Goal: Task Accomplishment & Management: Manage account settings

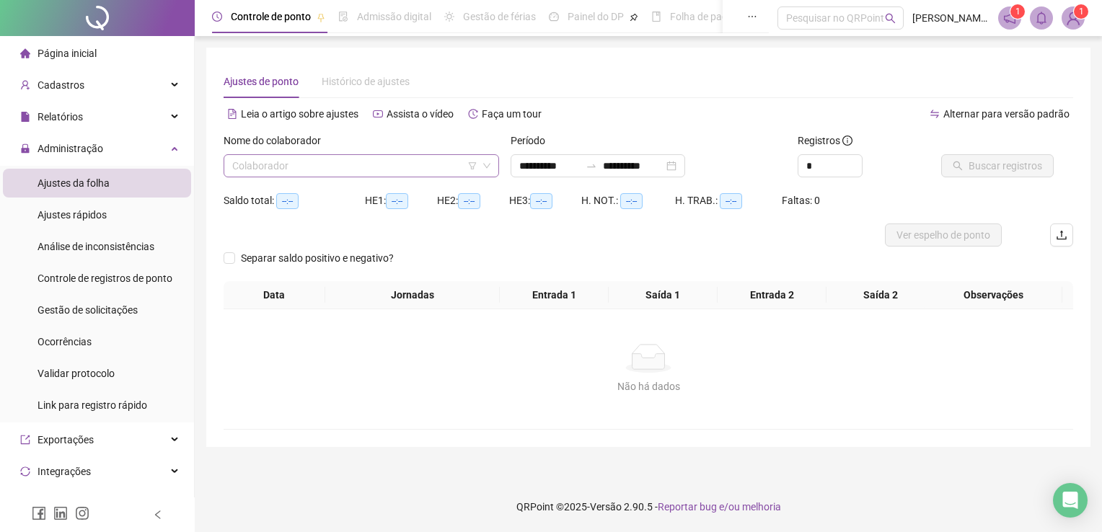
click at [310, 169] on input "search" at bounding box center [354, 166] width 245 height 22
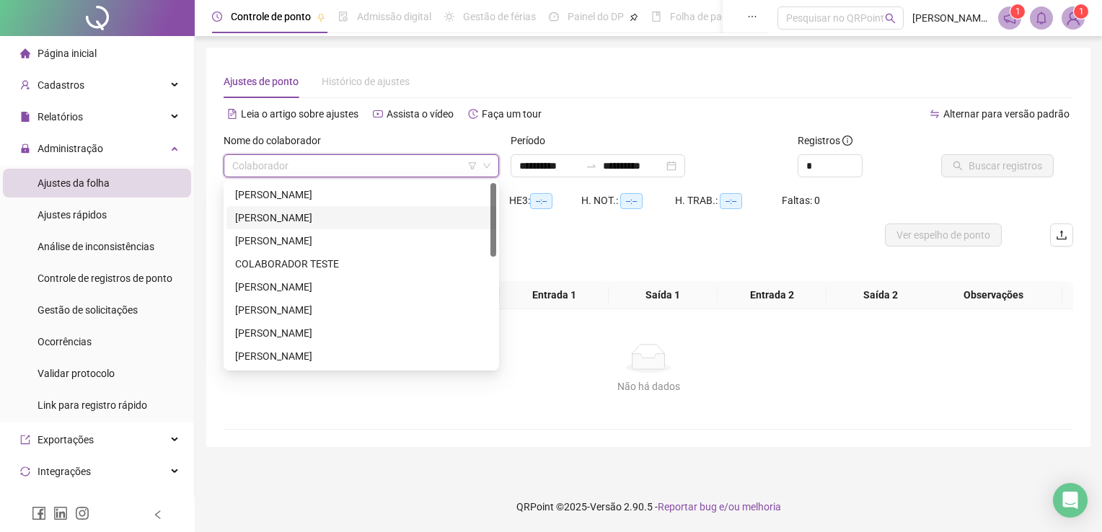
click at [304, 214] on div "[PERSON_NAME]" at bounding box center [361, 218] width 252 height 16
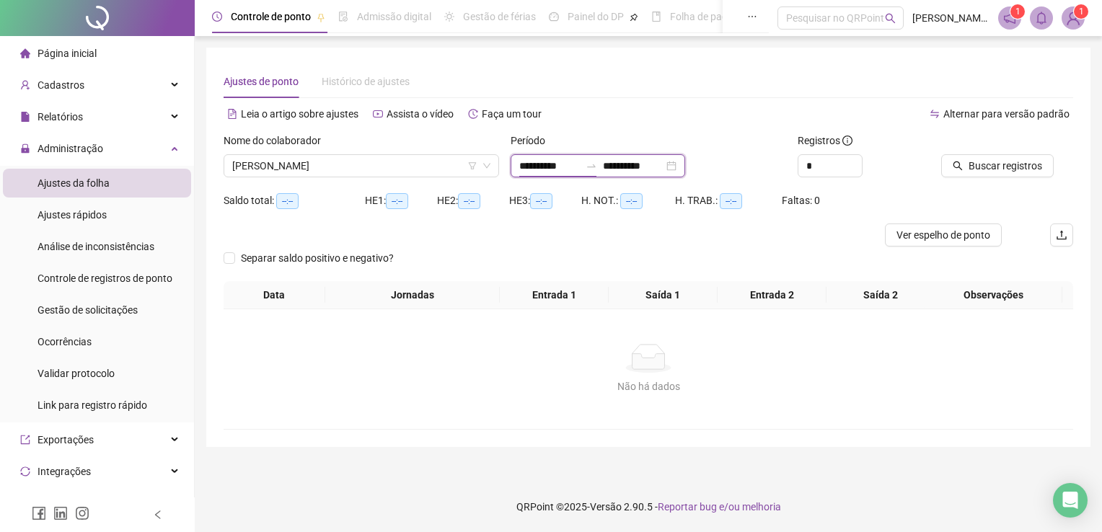
click at [551, 164] on input "**********" at bounding box center [549, 166] width 61 height 16
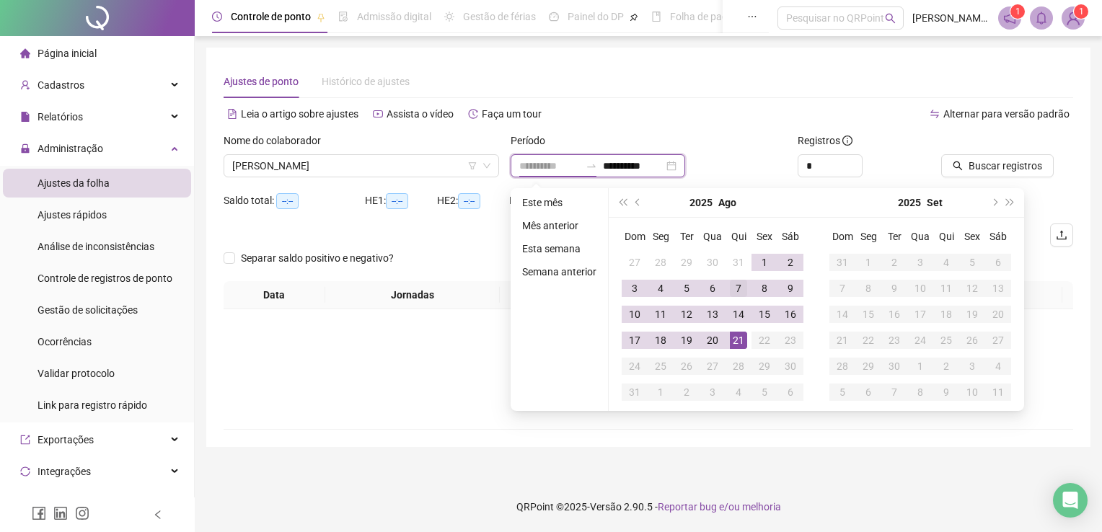
type input "**********"
click at [732, 288] on div "7" at bounding box center [738, 288] width 17 height 17
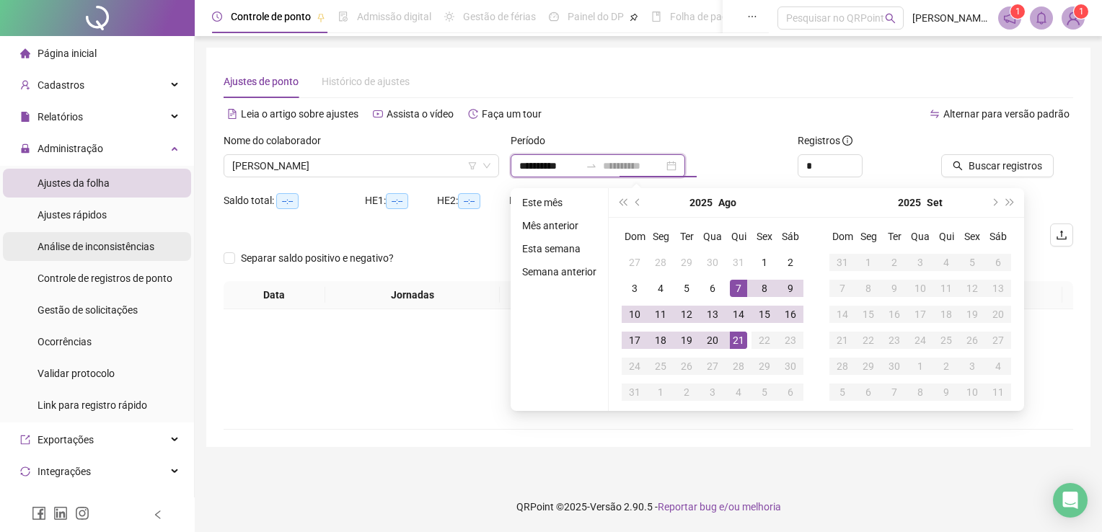
type input "**********"
click at [566, 172] on input "**********" at bounding box center [549, 166] width 61 height 16
click at [637, 200] on span "prev-year" at bounding box center [638, 202] width 7 height 7
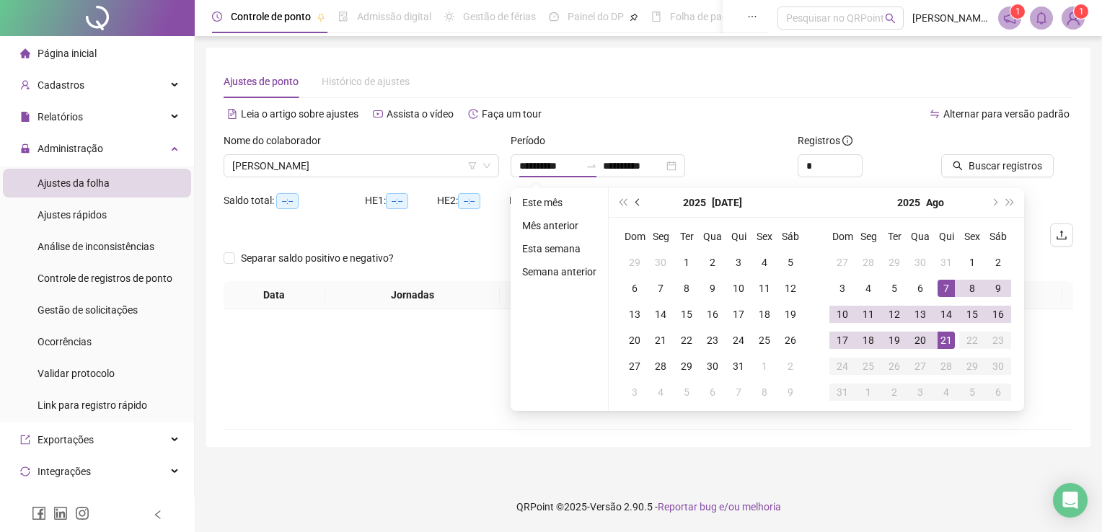
click at [637, 200] on span "prev-year" at bounding box center [638, 202] width 7 height 7
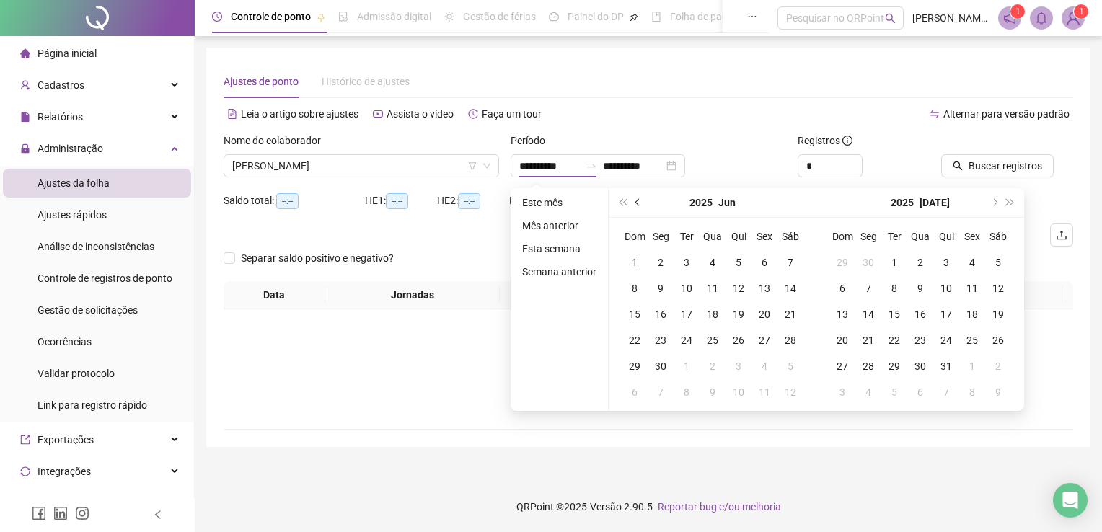
click at [637, 200] on span "prev-year" at bounding box center [638, 202] width 7 height 7
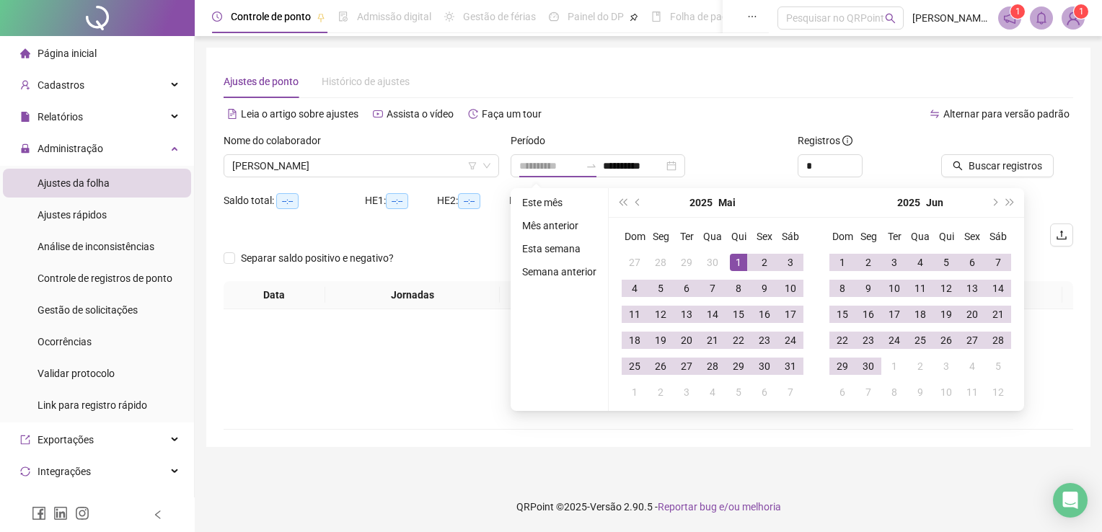
click at [734, 259] on div "1" at bounding box center [738, 262] width 17 height 17
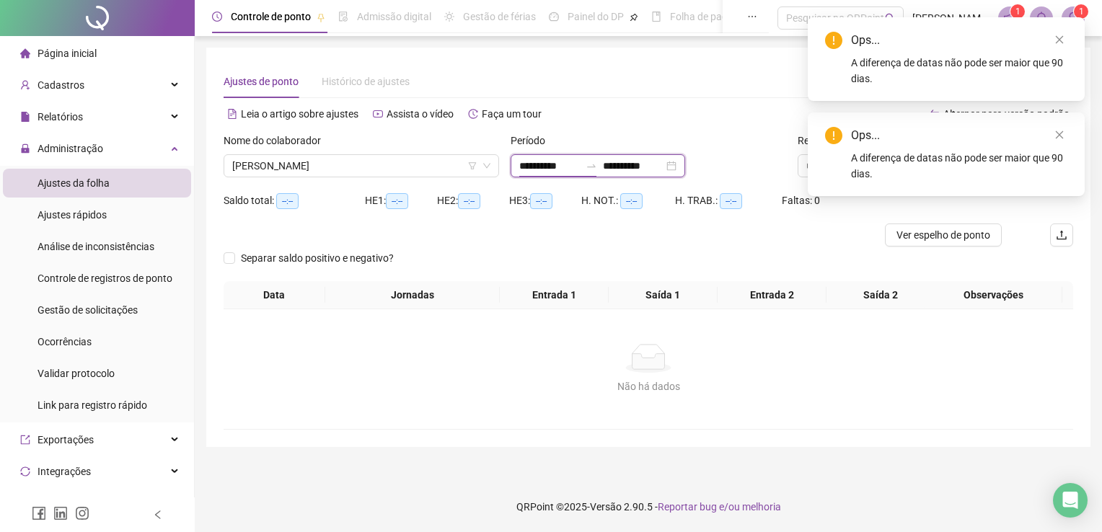
click at [544, 165] on input "**********" at bounding box center [549, 166] width 61 height 16
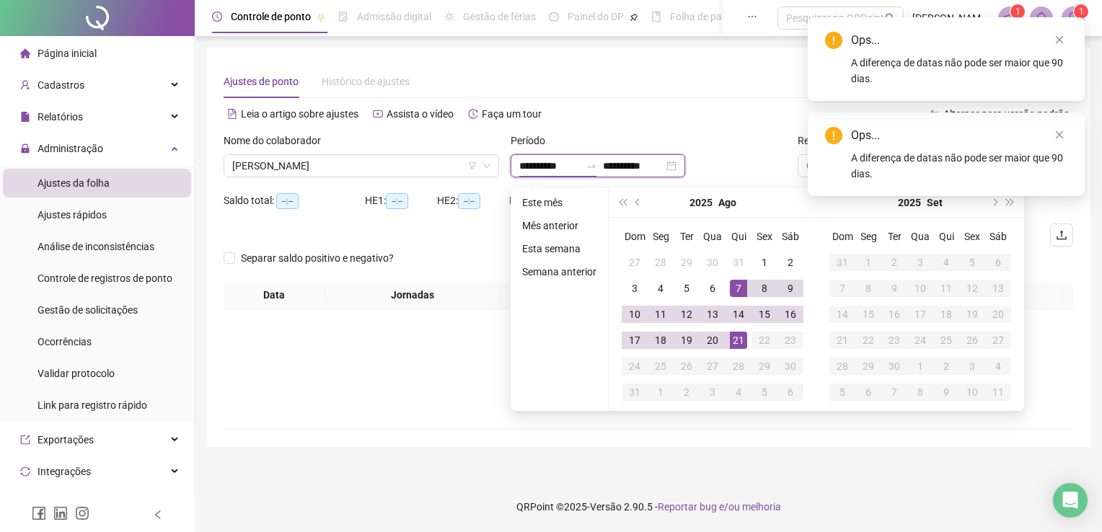
type input "**********"
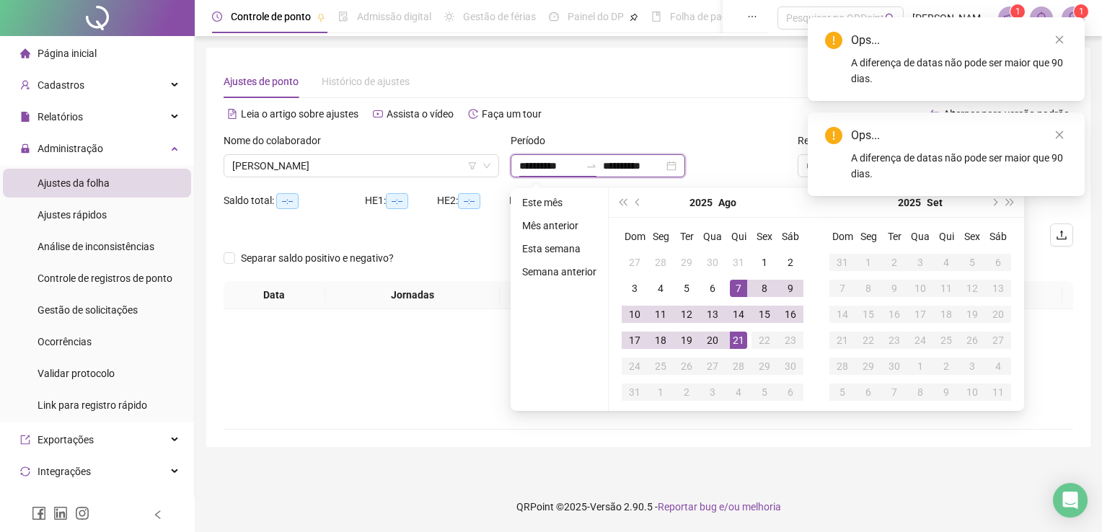
type input "**********"
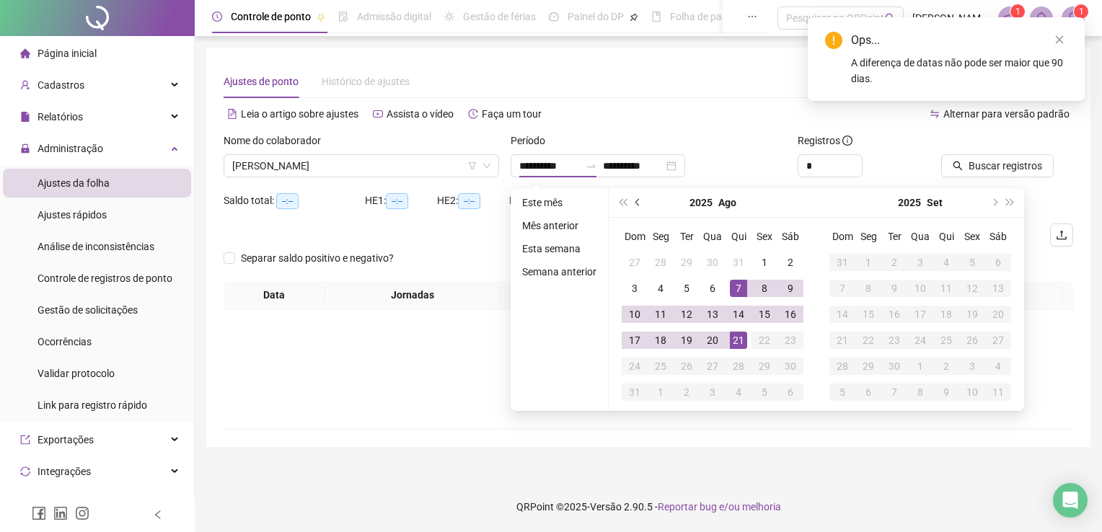
click at [632, 200] on button "prev-year" at bounding box center [638, 202] width 16 height 29
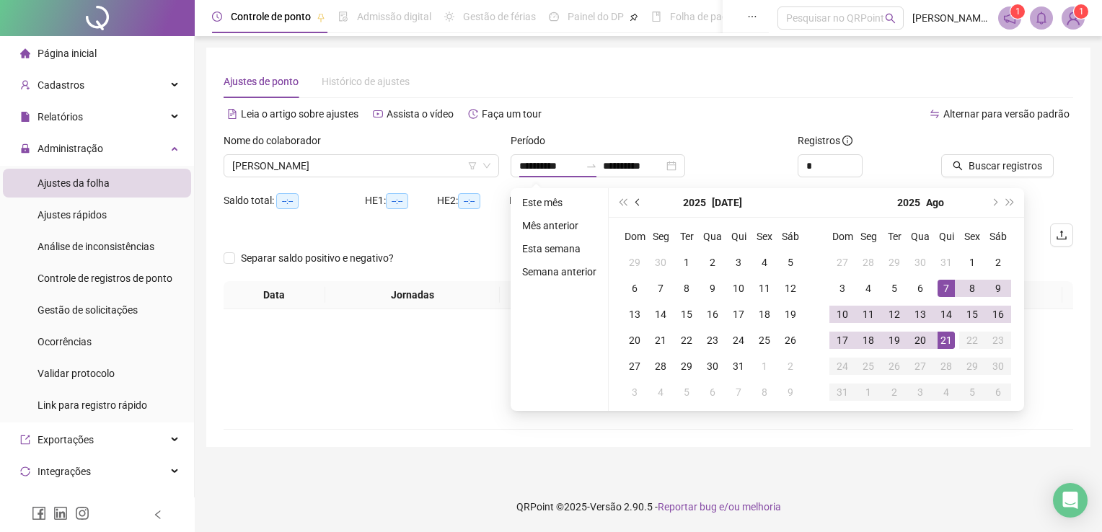
click at [632, 200] on button "prev-year" at bounding box center [638, 202] width 16 height 29
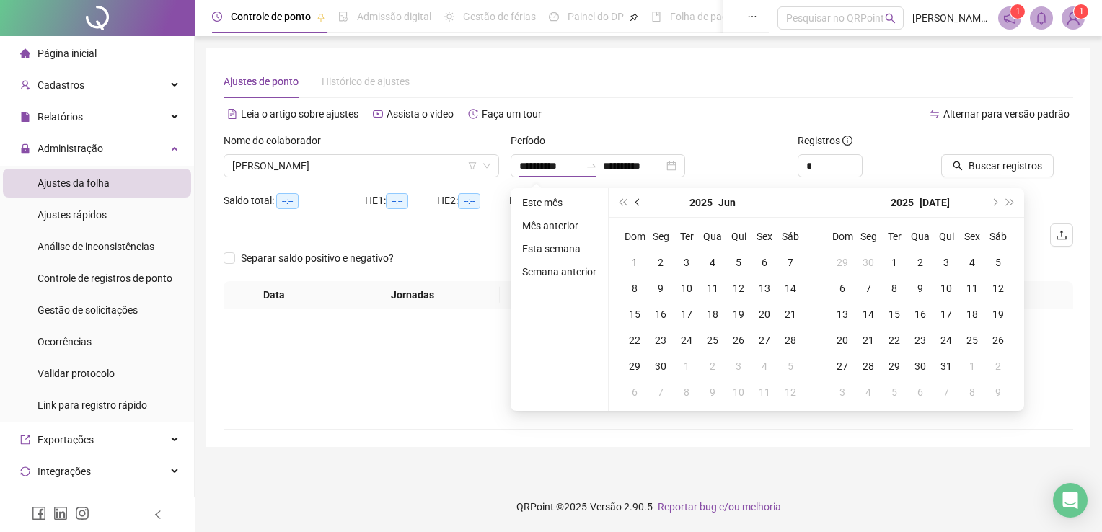
click at [632, 200] on button "prev-year" at bounding box center [638, 202] width 16 height 29
type input "**********"
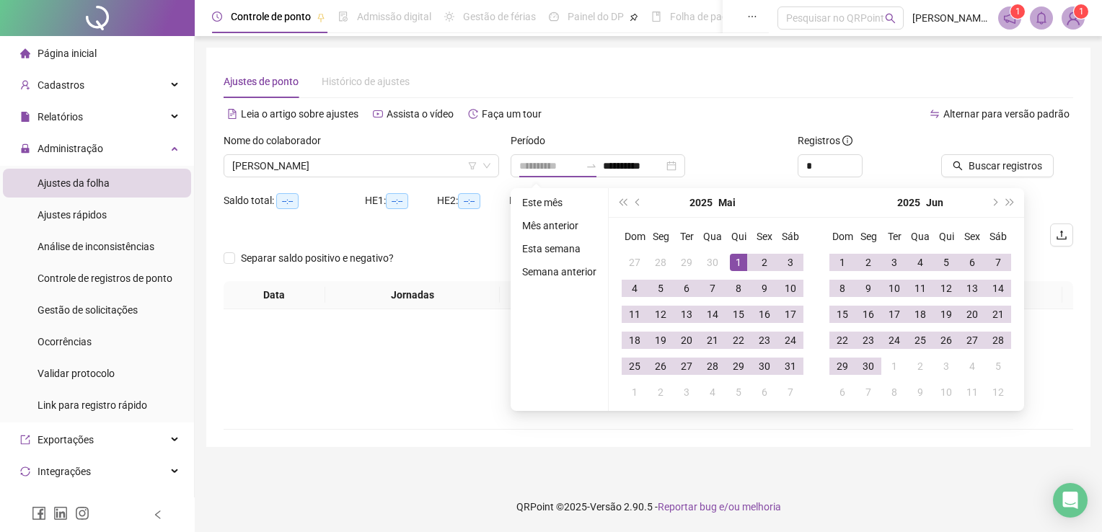
click at [732, 261] on div "1" at bounding box center [738, 262] width 17 height 17
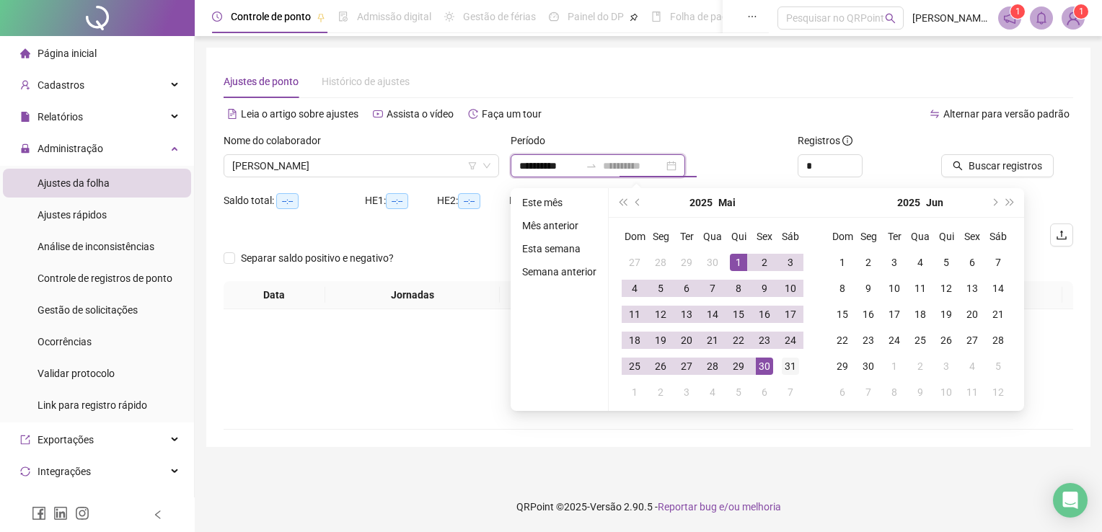
type input "**********"
click at [786, 363] on div "31" at bounding box center [789, 366] width 17 height 17
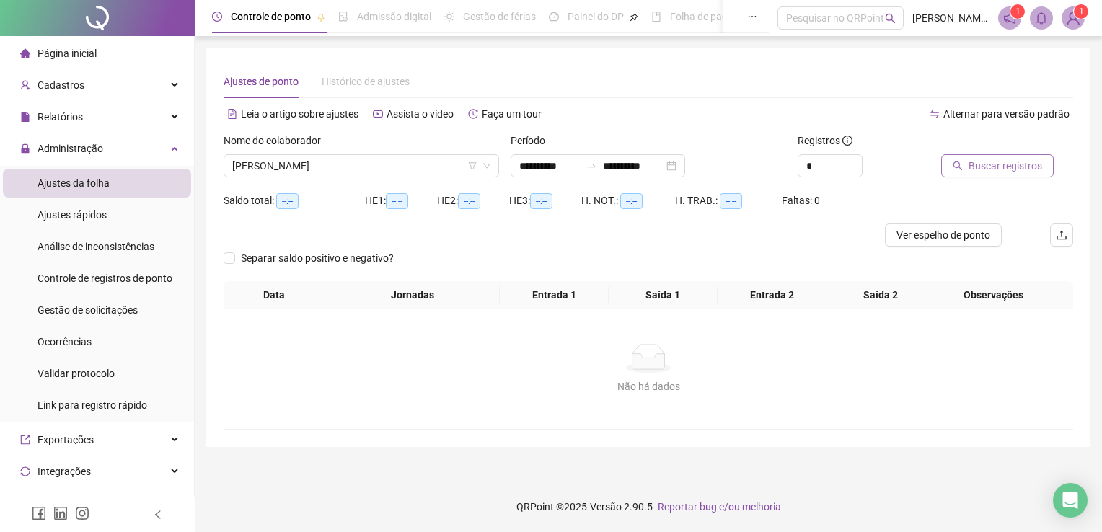
click at [978, 168] on span "Buscar registros" at bounding box center [1005, 166] width 74 height 16
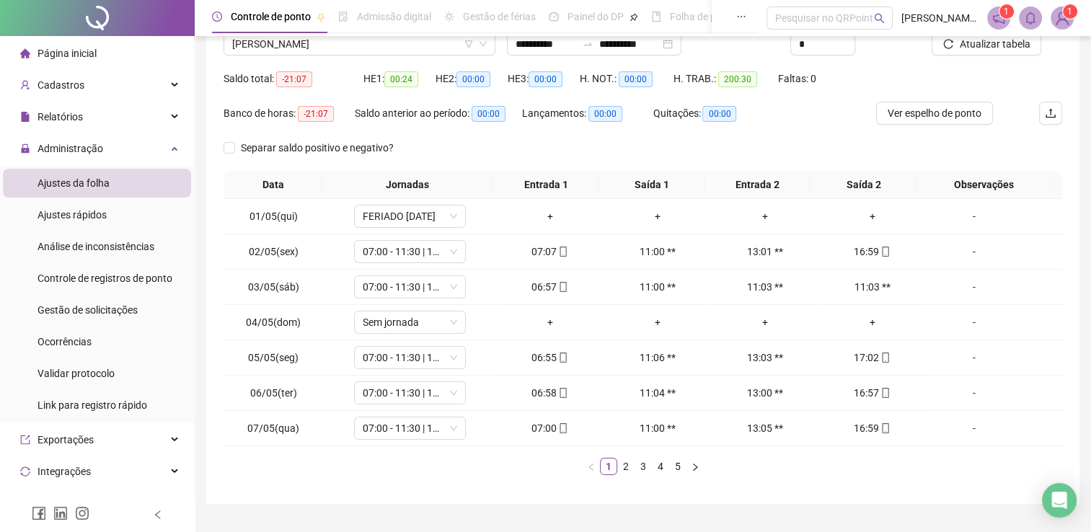
scroll to position [130, 0]
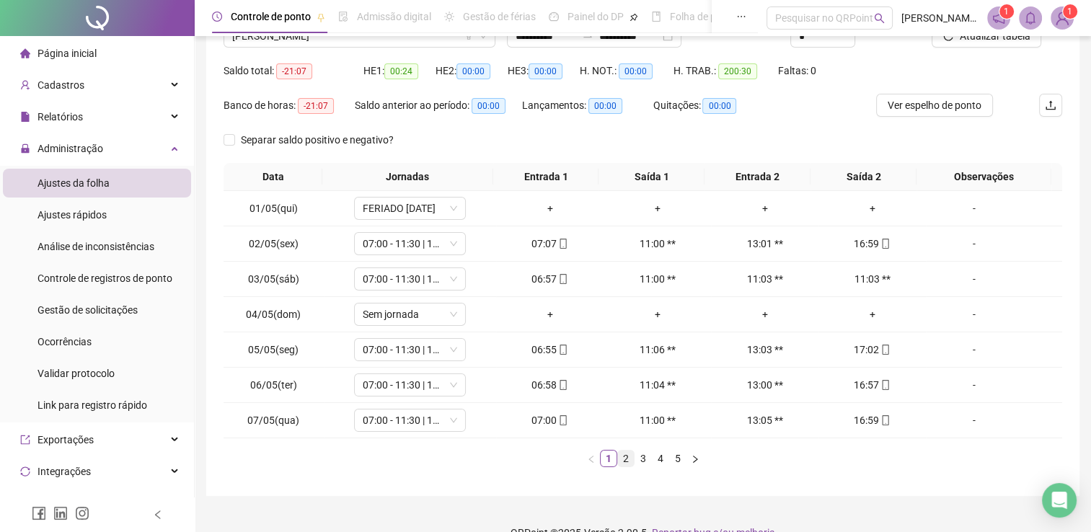
click at [620, 464] on link "2" at bounding box center [626, 459] width 16 height 16
click at [639, 457] on link "3" at bounding box center [643, 459] width 16 height 16
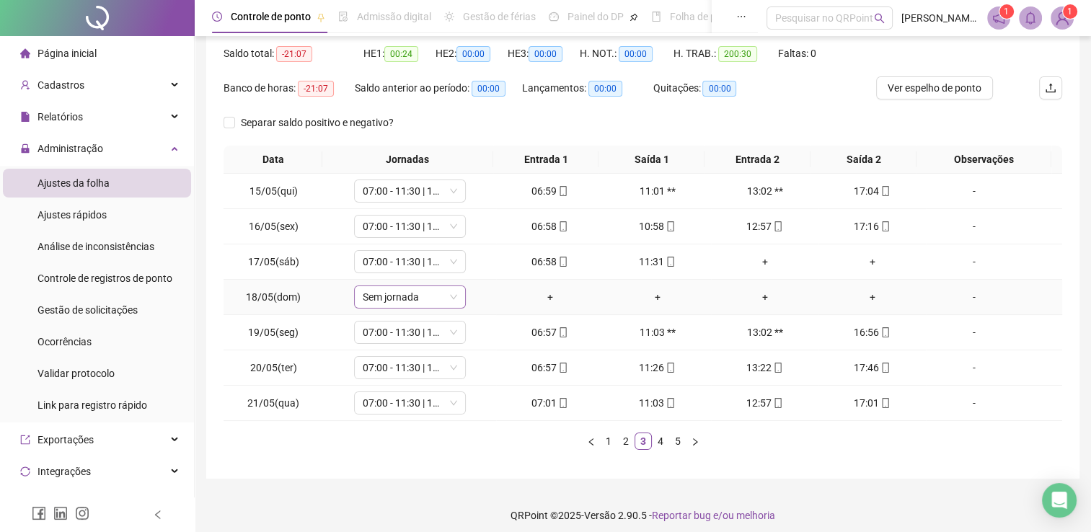
click at [430, 301] on span "Sem jornada" at bounding box center [410, 297] width 94 height 22
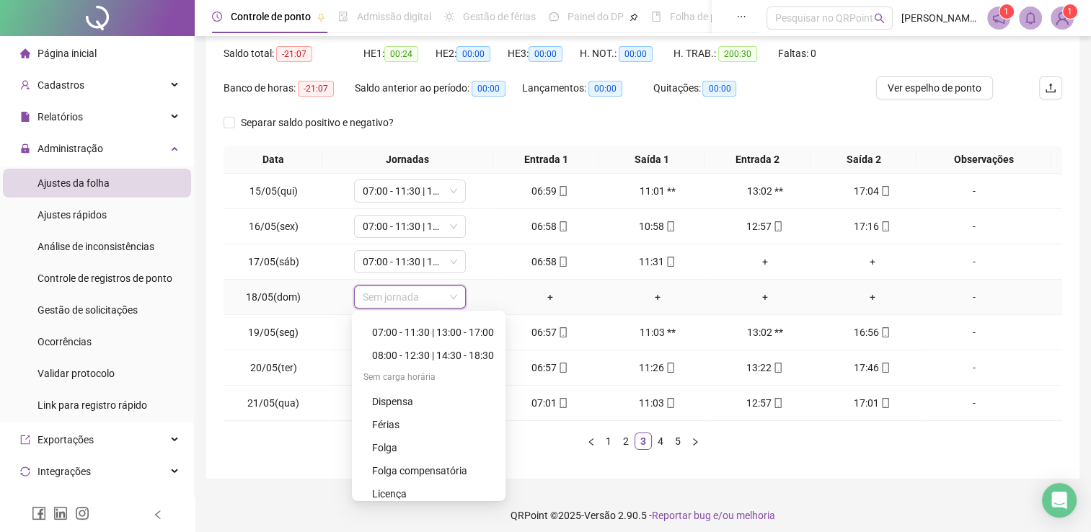
scroll to position [208, 0]
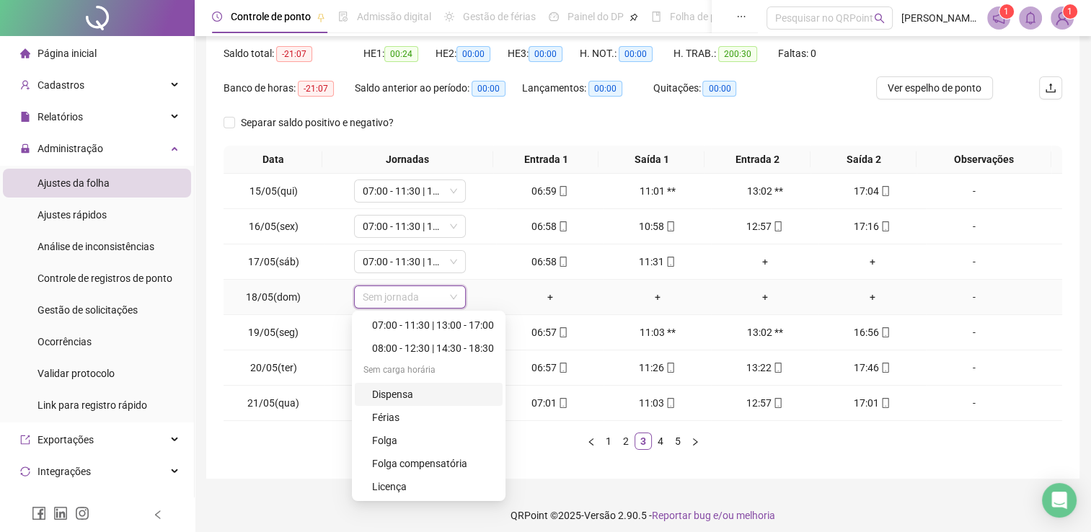
click at [456, 393] on div "Dispensa" at bounding box center [433, 394] width 122 height 16
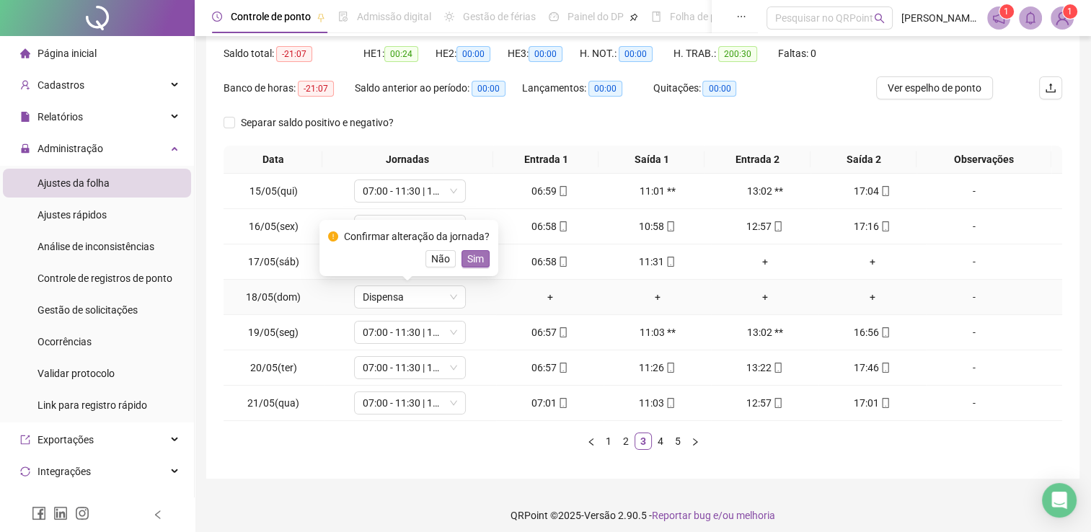
click at [476, 252] on span "Sim" at bounding box center [475, 259] width 17 height 16
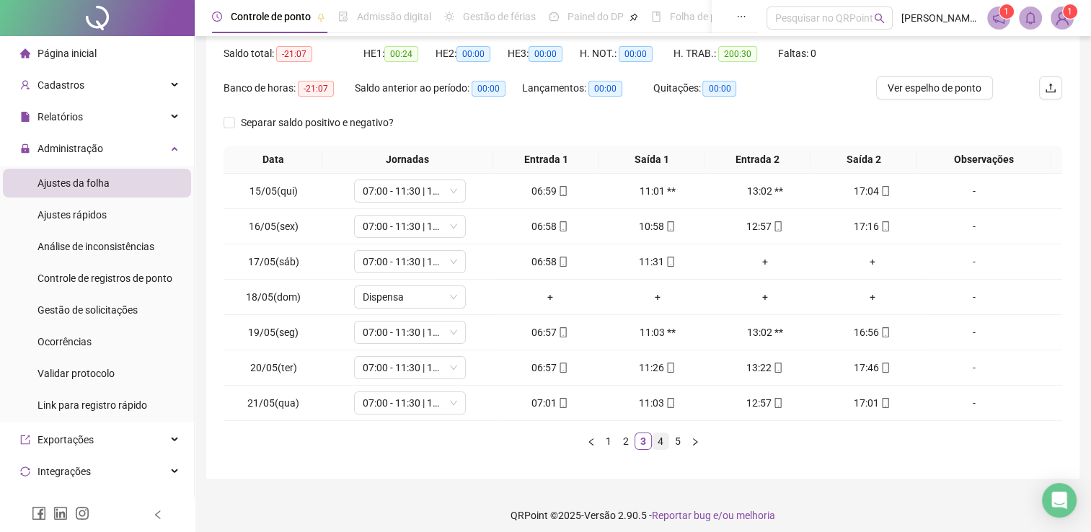
click at [658, 443] on link "4" at bounding box center [660, 441] width 16 height 16
click at [606, 438] on link "1" at bounding box center [609, 441] width 16 height 16
click at [452, 299] on icon "down" at bounding box center [453, 297] width 9 height 9
click at [429, 298] on span "Sem jornada" at bounding box center [410, 297] width 94 height 22
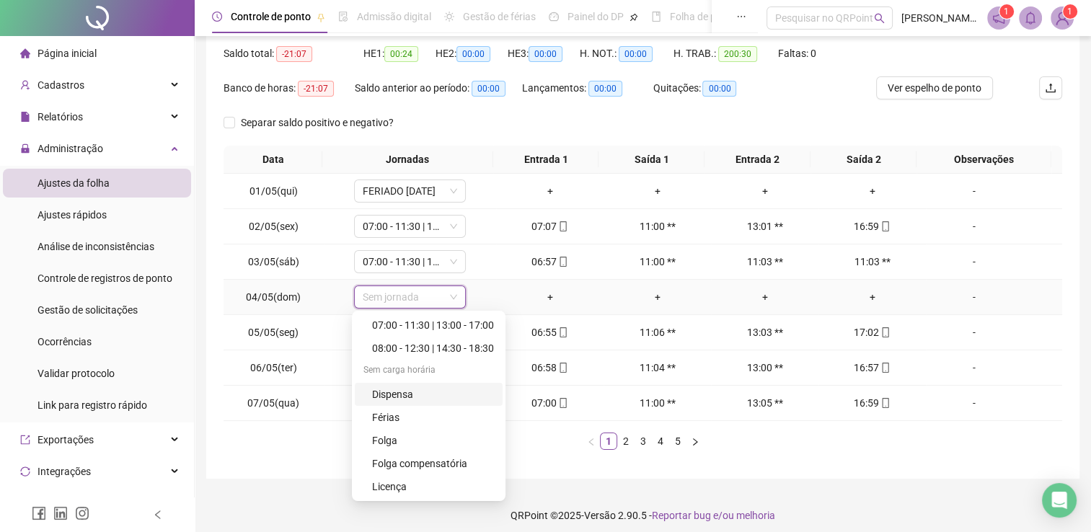
click at [445, 394] on div "Dispensa" at bounding box center [433, 394] width 122 height 16
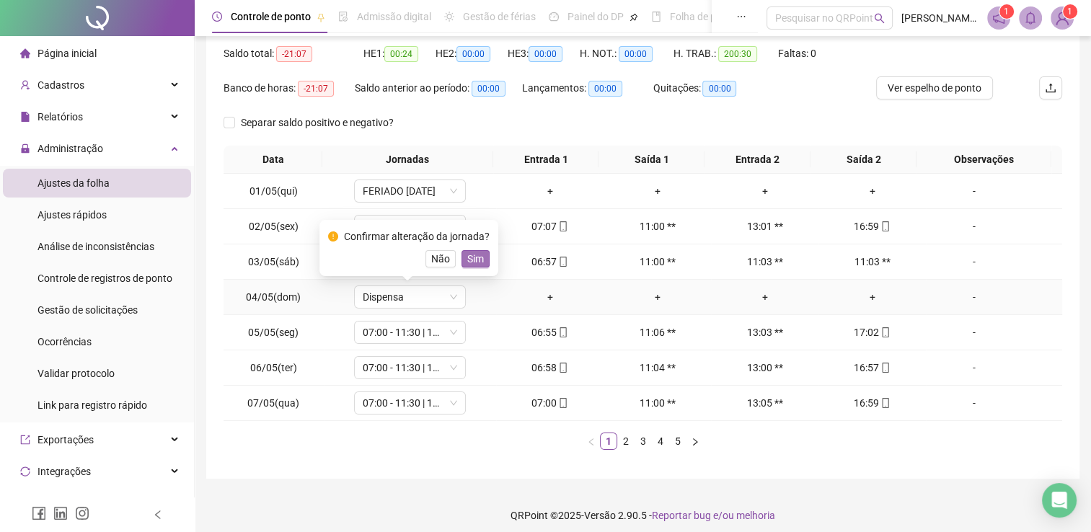
click at [470, 260] on span "Sim" at bounding box center [475, 259] width 17 height 16
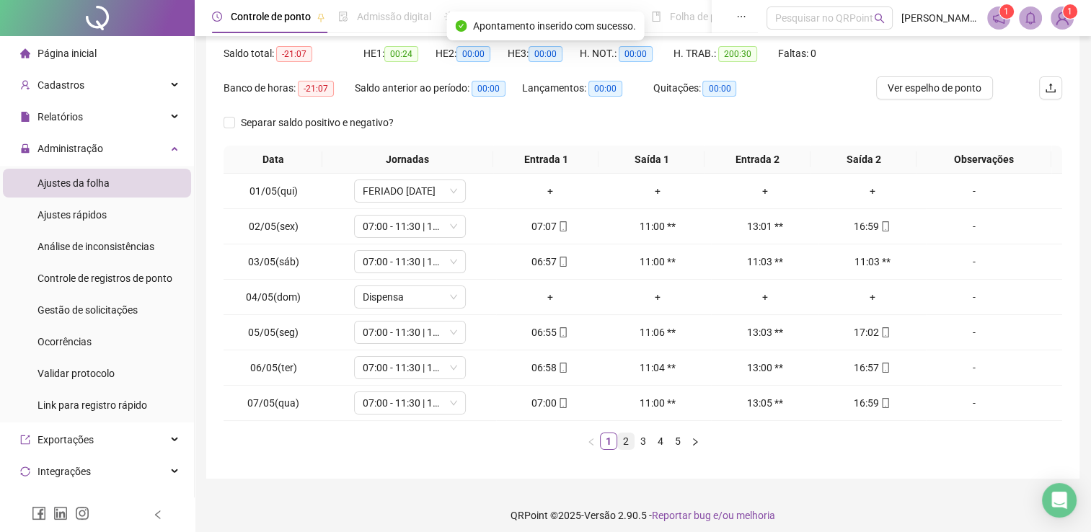
click at [617, 438] on li "2" at bounding box center [625, 441] width 17 height 17
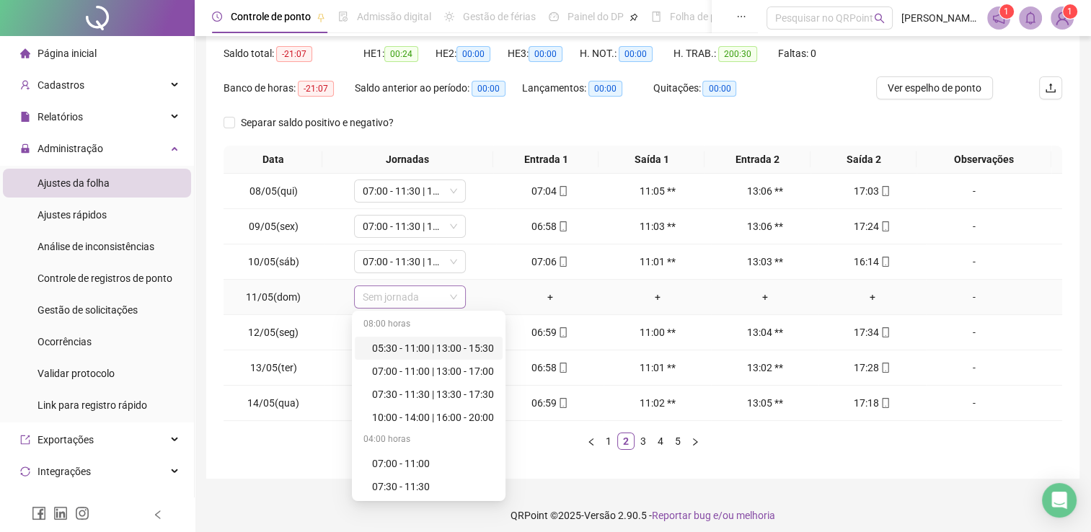
click at [456, 299] on div "Sem jornada" at bounding box center [410, 296] width 112 height 23
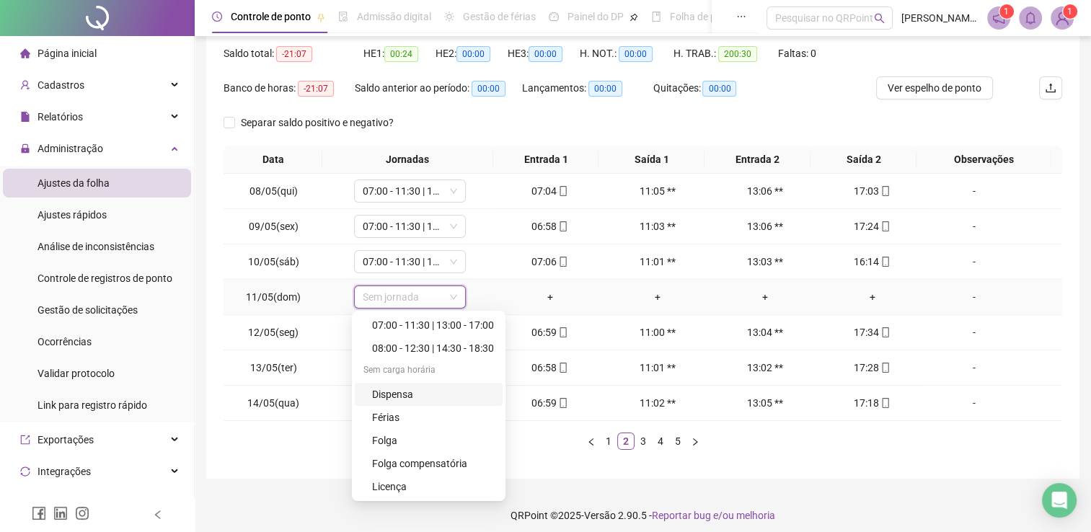
click at [469, 399] on div "Dispensa" at bounding box center [433, 394] width 122 height 16
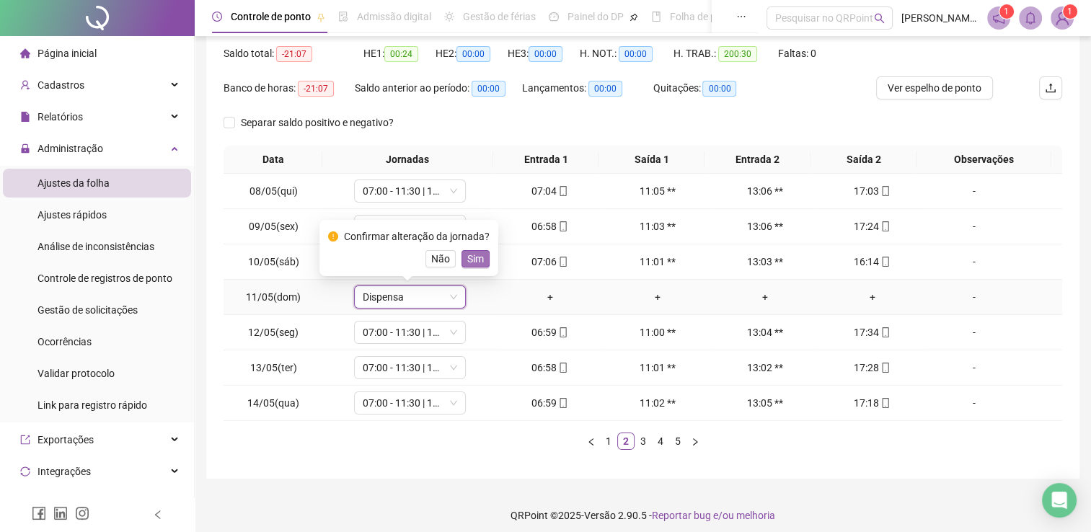
click at [474, 262] on span "Sim" at bounding box center [475, 259] width 17 height 16
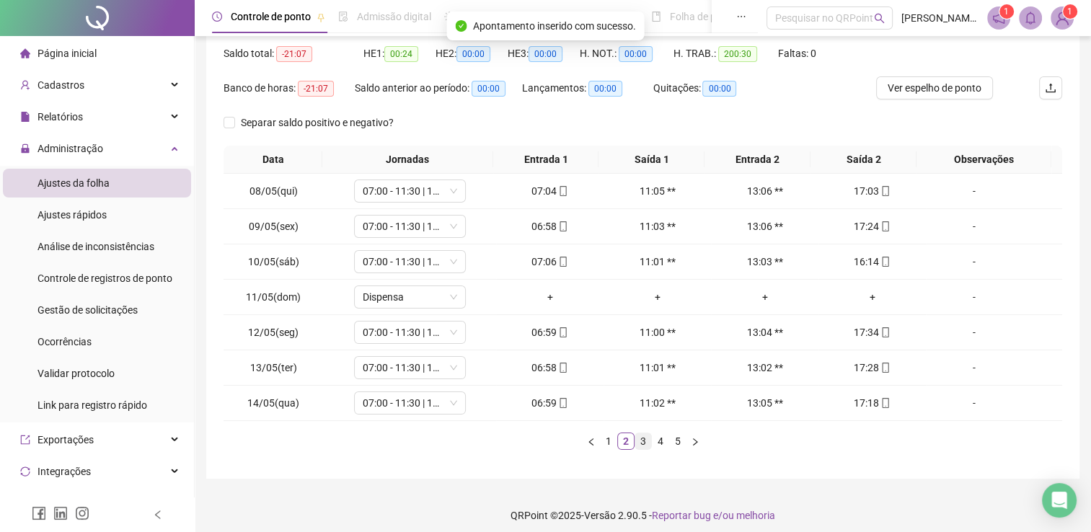
click at [640, 438] on link "3" at bounding box center [643, 441] width 16 height 16
click at [655, 440] on link "4" at bounding box center [660, 441] width 16 height 16
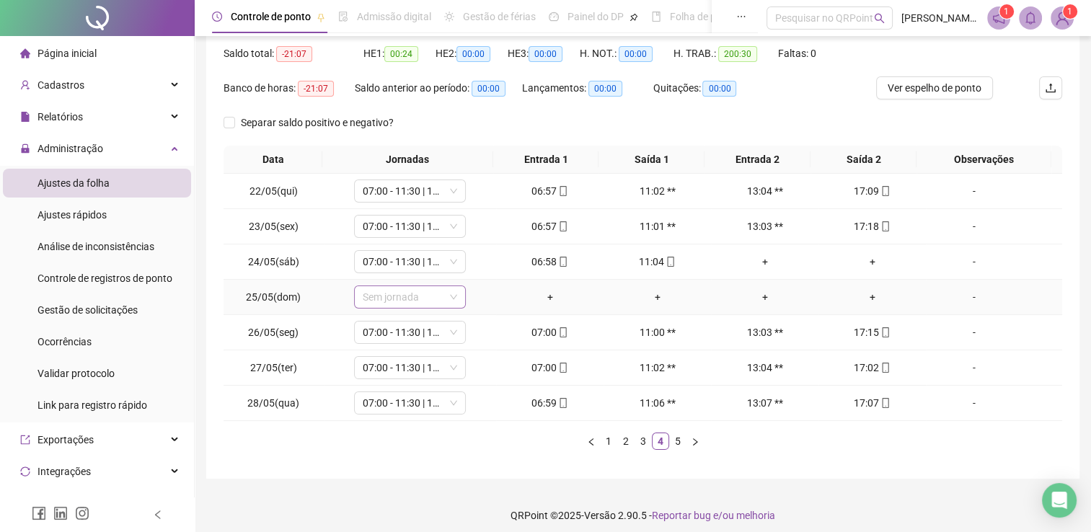
click at [444, 298] on span "Sem jornada" at bounding box center [410, 297] width 94 height 22
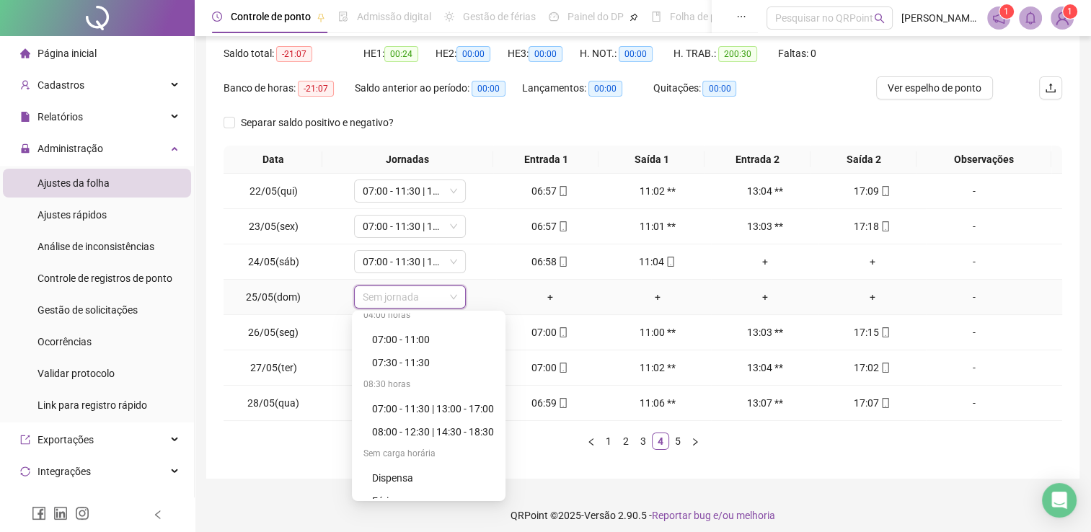
scroll to position [126, 0]
click at [453, 469] on div "Dispensa" at bounding box center [433, 476] width 122 height 16
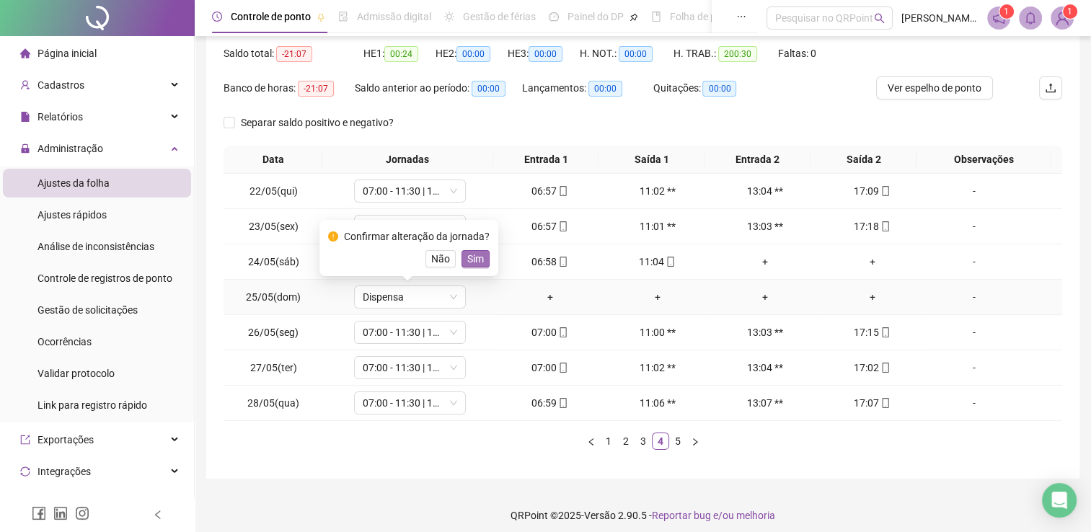
click at [476, 258] on span "Sim" at bounding box center [475, 259] width 17 height 16
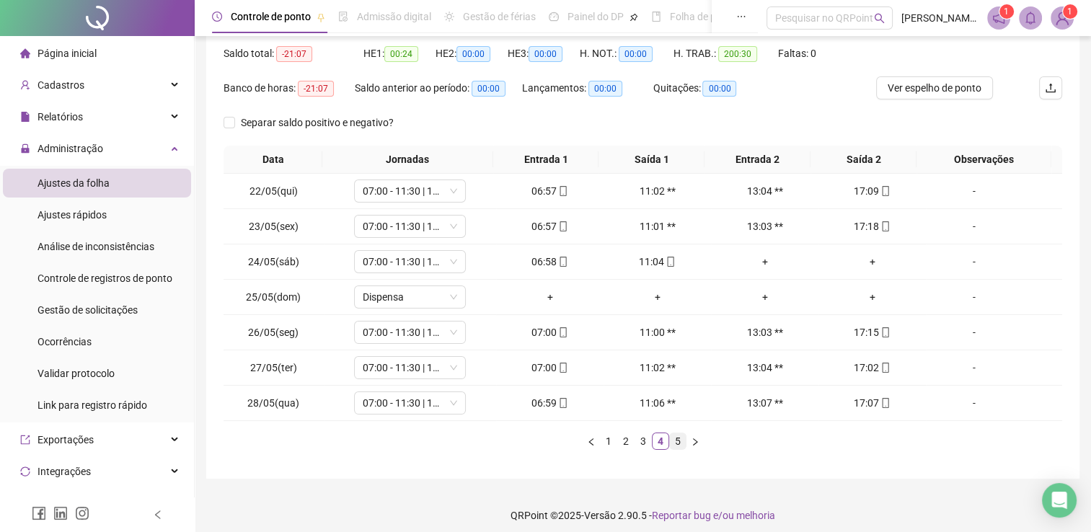
click at [675, 440] on link "5" at bounding box center [678, 441] width 16 height 16
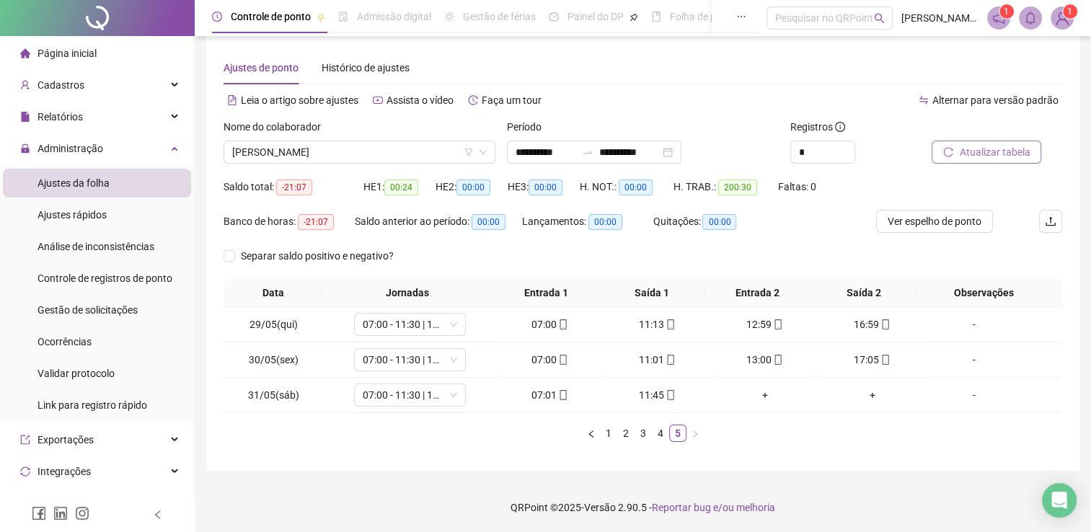
click at [969, 157] on span "Atualizar tabela" at bounding box center [994, 152] width 71 height 16
click at [935, 215] on span "Ver espelho de ponto" at bounding box center [934, 221] width 94 height 16
click at [127, 84] on div "Cadastros" at bounding box center [97, 85] width 188 height 29
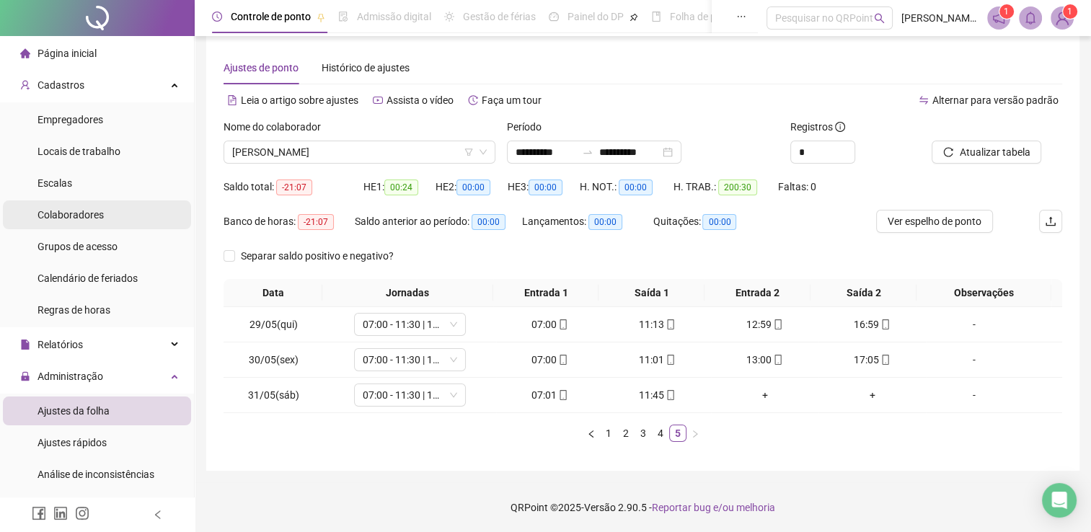
click at [110, 219] on li "Colaboradores" at bounding box center [97, 214] width 188 height 29
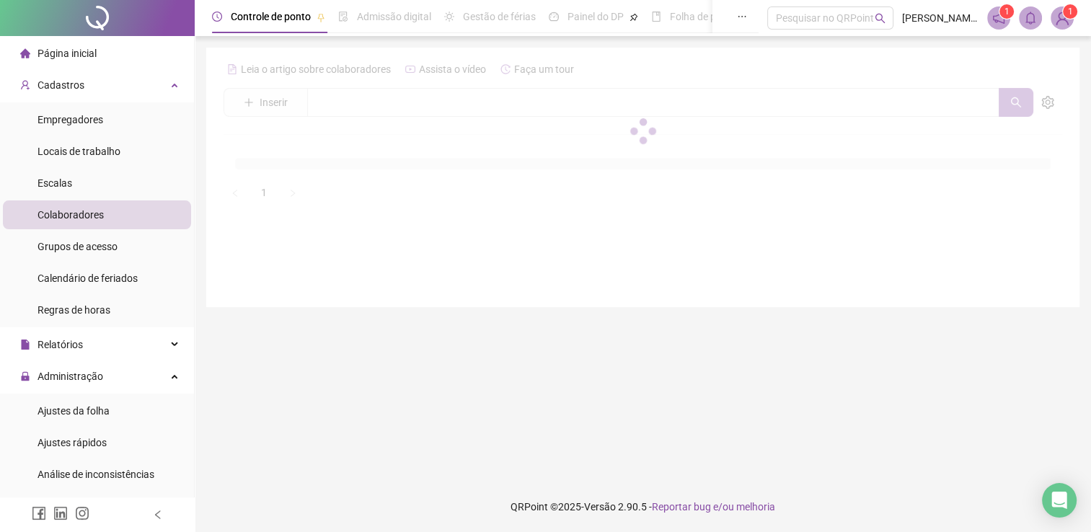
click at [66, 215] on span "Colaboradores" at bounding box center [70, 215] width 66 height 12
click at [98, 249] on span "Grupos de acesso" at bounding box center [77, 247] width 80 height 12
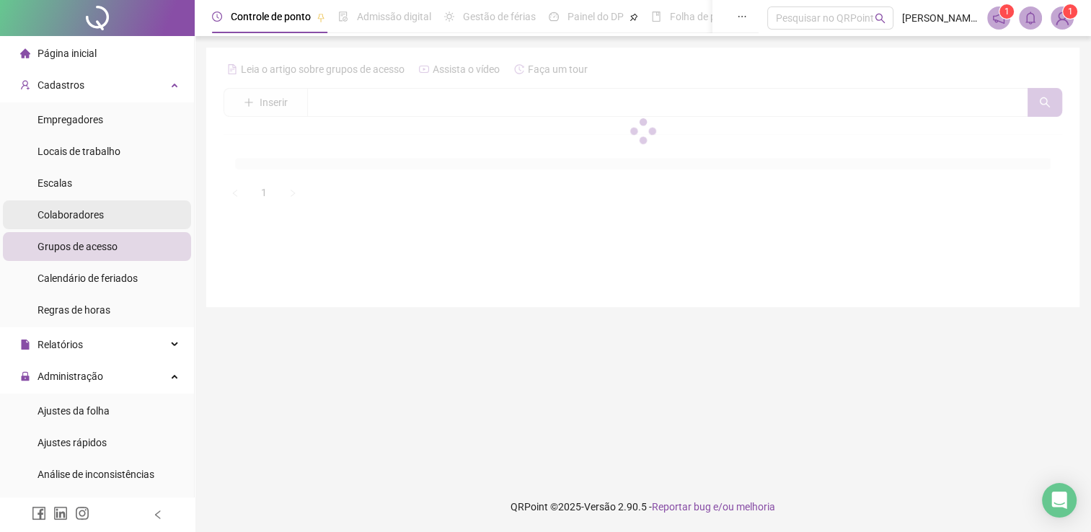
click at [96, 209] on span "Colaboradores" at bounding box center [70, 215] width 66 height 12
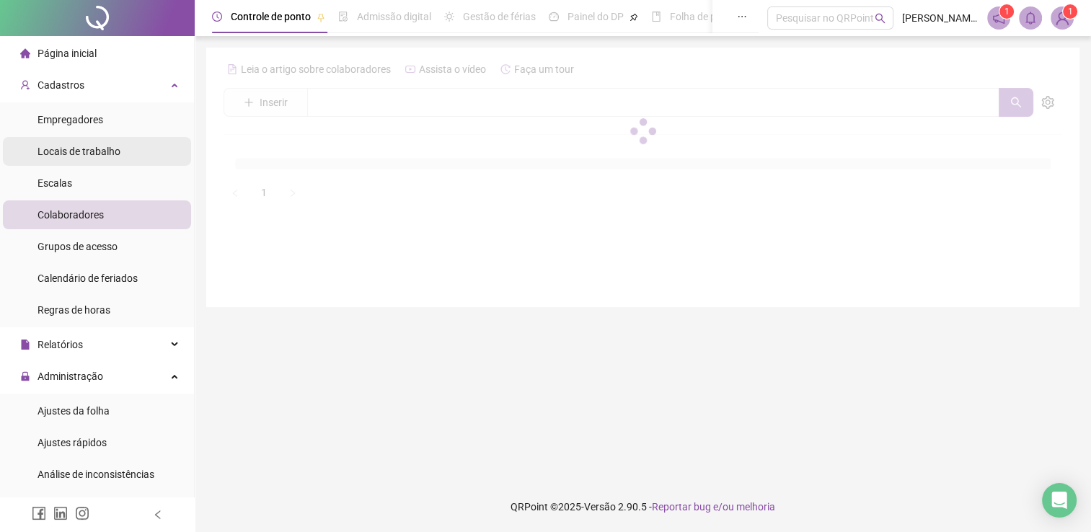
click at [111, 161] on div "Locais de trabalho" at bounding box center [78, 151] width 83 height 29
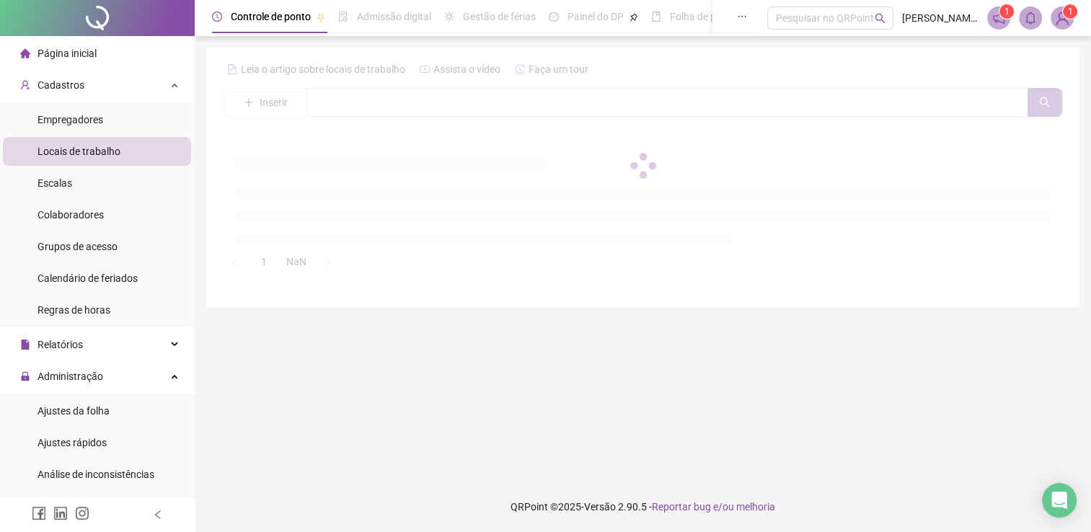
click at [112, 147] on span "Locais de trabalho" at bounding box center [78, 152] width 83 height 12
